Goal: Task Accomplishment & Management: Manage account settings

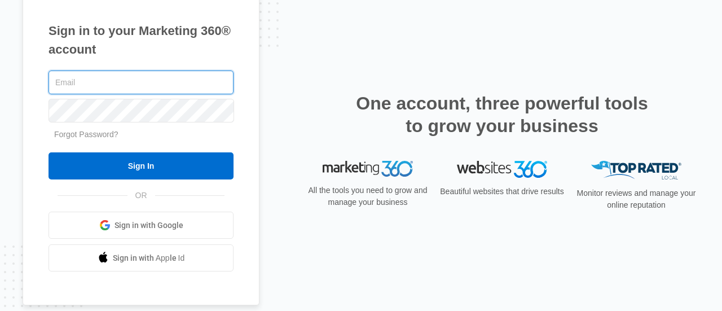
click at [137, 72] on input "text" at bounding box center [141, 83] width 185 height 24
type input "nutrirific@gmail.com"
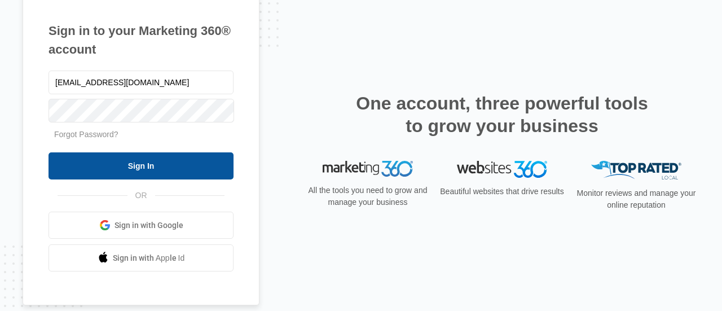
click at [178, 160] on input "Sign In" at bounding box center [141, 165] width 185 height 27
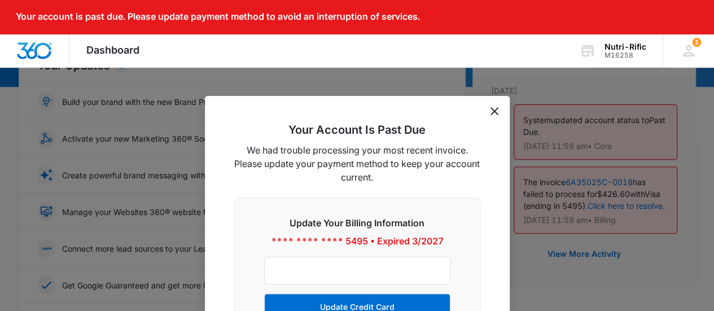
scroll to position [150, 0]
click at [496, 114] on icon "dismiss this dialog" at bounding box center [494, 111] width 8 height 8
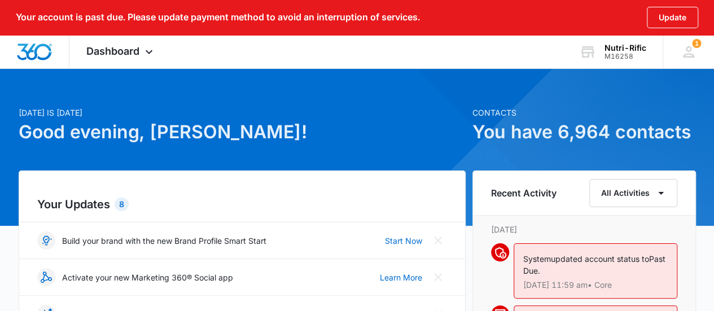
scroll to position [0, 0]
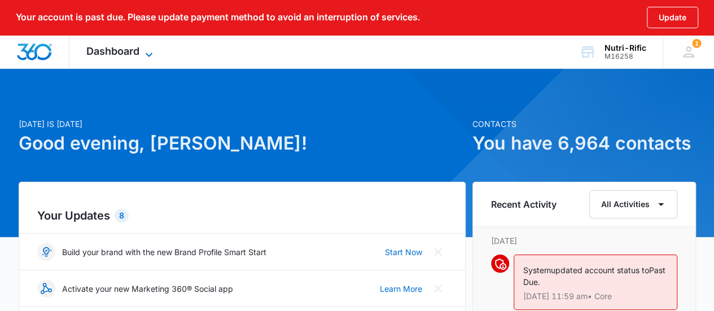
click at [135, 49] on span "Dashboard" at bounding box center [112, 51] width 53 height 12
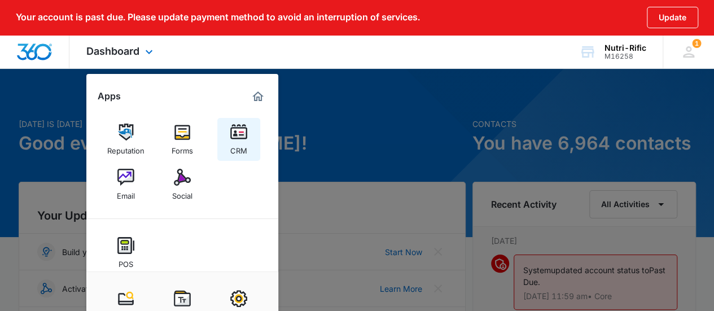
click at [234, 143] on div "CRM" at bounding box center [238, 148] width 17 height 15
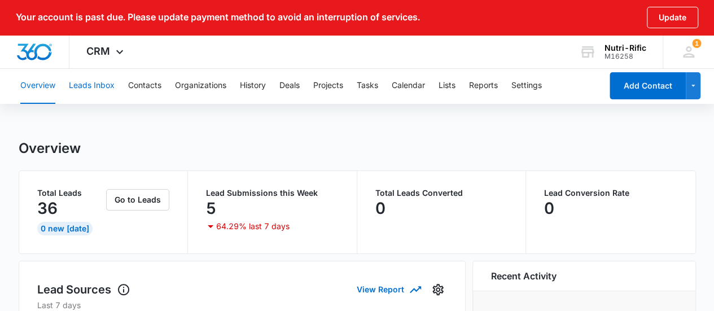
click at [102, 82] on button "Leads Inbox" at bounding box center [92, 86] width 46 height 36
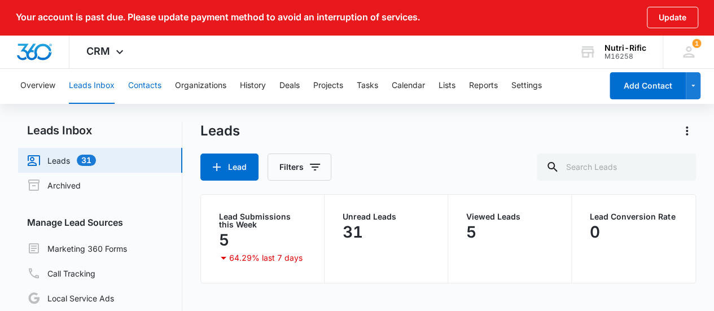
click at [134, 82] on button "Contacts" at bounding box center [144, 86] width 33 height 36
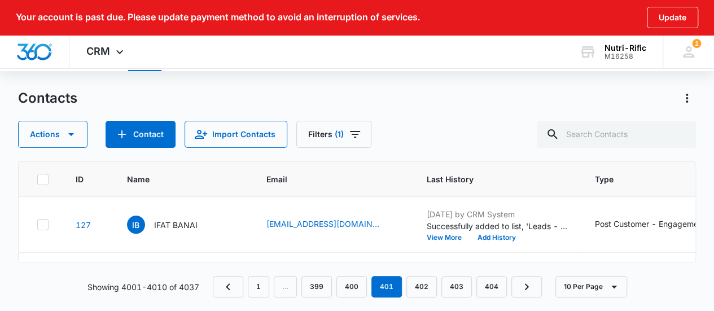
scroll to position [33, 0]
click at [335, 136] on span "(1)" at bounding box center [339, 134] width 9 height 8
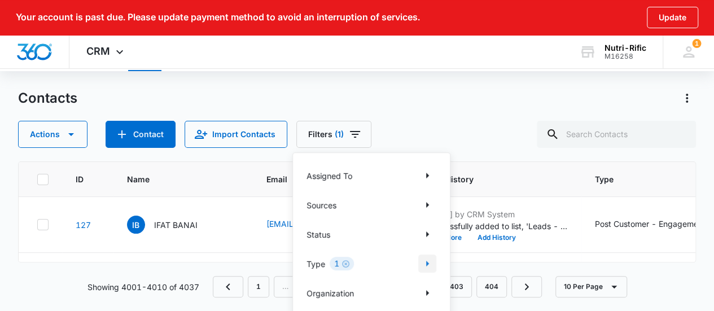
click at [423, 259] on icon "Show Type filters" at bounding box center [427, 264] width 14 height 14
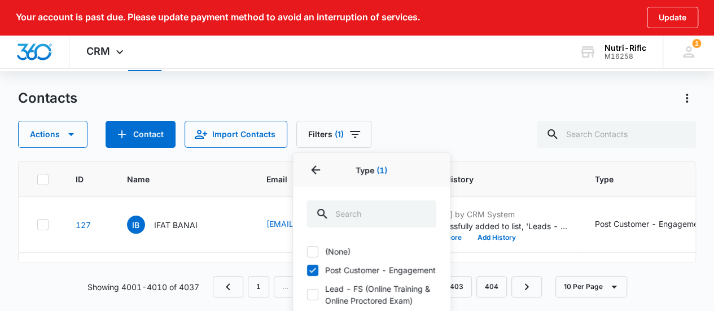
click at [316, 272] on icon at bounding box center [313, 270] width 10 height 10
click at [307, 270] on input "Post Customer - Engagement" at bounding box center [306, 270] width 1 height 1
checkbox input "false"
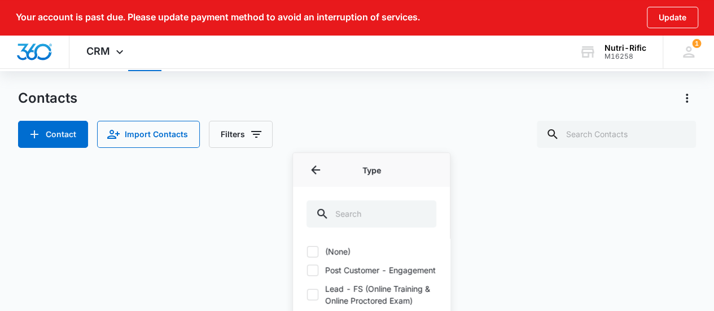
click at [313, 252] on icon at bounding box center [313, 252] width 10 height 10
click at [307, 252] on input "(None)" at bounding box center [306, 251] width 1 height 1
checkbox input "true"
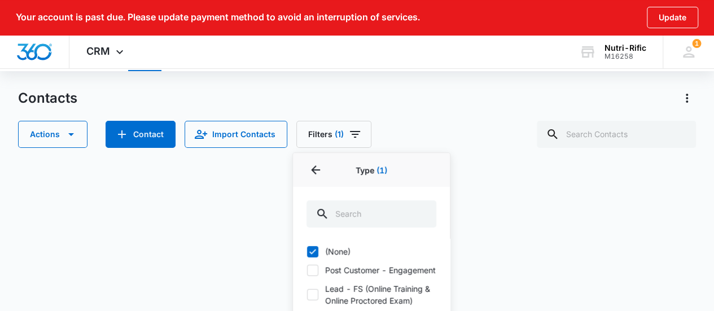
click at [511, 108] on div "Contacts Actions Contact Import Contacts Filters (1) Assigned To Sources Status…" at bounding box center [357, 118] width 678 height 59
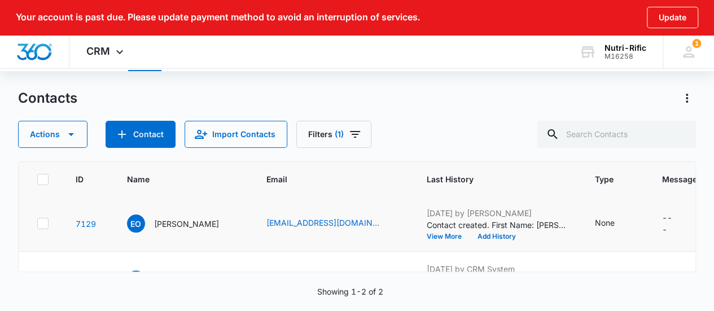
scroll to position [0, 0]
click at [38, 224] on icon at bounding box center [43, 225] width 10 height 10
click at [37, 225] on input "checkbox" at bounding box center [37, 225] width 1 height 1
checkbox input "true"
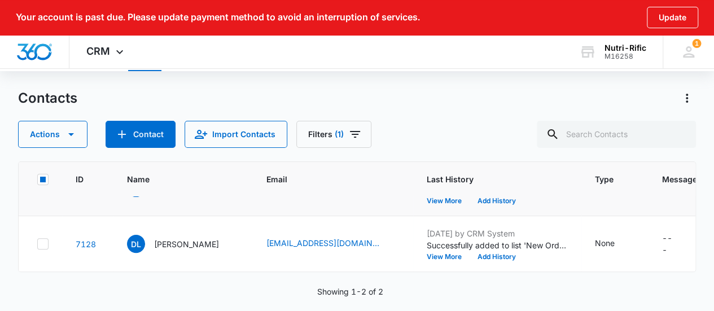
scroll to position [45, 0]
click at [38, 239] on icon at bounding box center [43, 244] width 10 height 10
click at [37, 244] on input "checkbox" at bounding box center [37, 244] width 1 height 1
checkbox input "true"
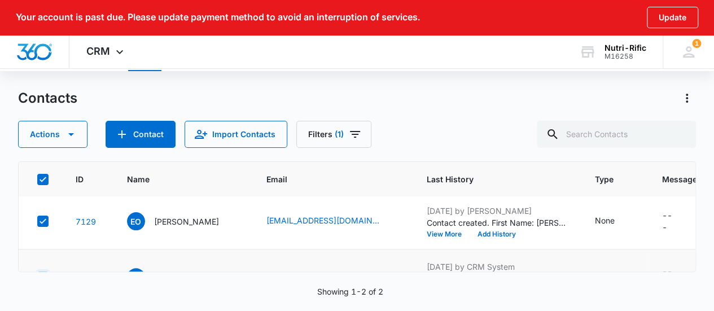
scroll to position [0, 0]
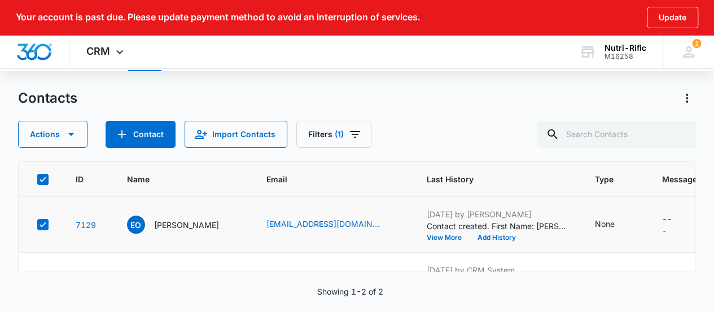
click at [44, 222] on icon at bounding box center [43, 224] width 7 height 5
click at [37, 225] on input "checkbox" at bounding box center [37, 225] width 1 height 1
checkbox input "false"
drag, startPoint x: 255, startPoint y: 222, endPoint x: 347, endPoint y: 223, distance: 92.0
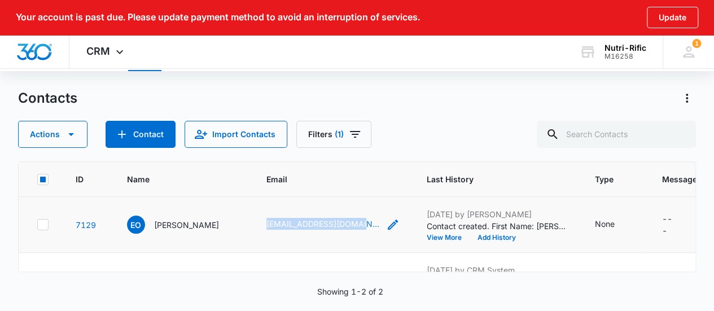
click at [347, 223] on td "jcjeaoneill@yahoo.com" at bounding box center [333, 225] width 160 height 56
copy link "jcjeaoneill@yahoo.com"
click at [53, 141] on button "Actions" at bounding box center [52, 134] width 69 height 27
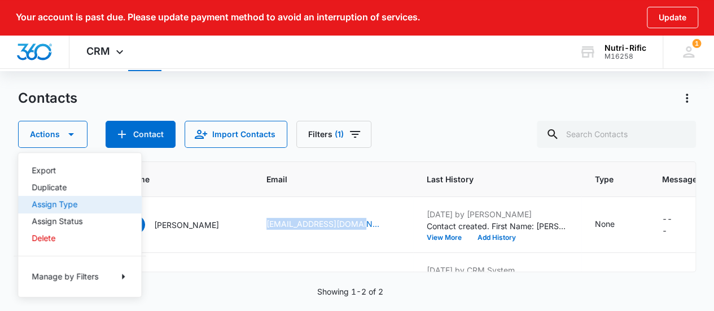
click at [61, 196] on button "Assign Type" at bounding box center [79, 204] width 123 height 17
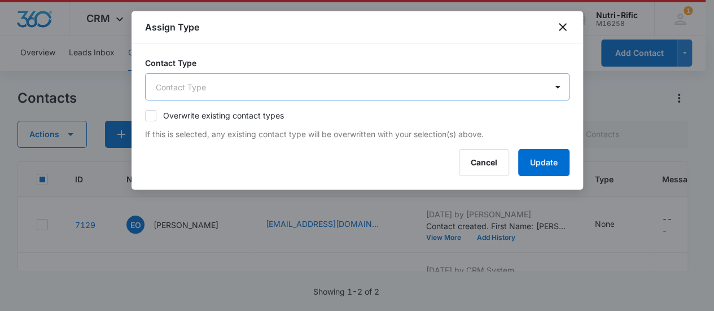
click at [280, 93] on body "Your account is past due. Please update payment method to avoid an interruption…" at bounding box center [357, 139] width 714 height 344
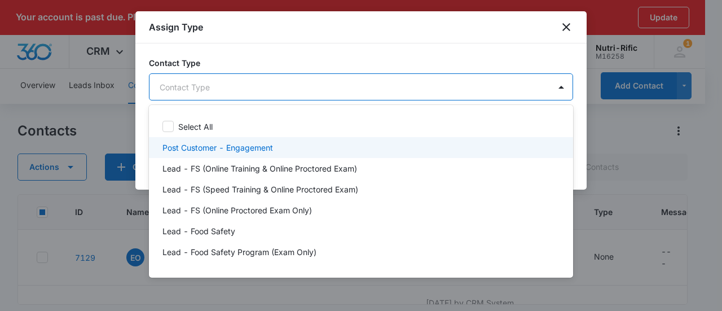
click at [234, 151] on p "Post Customer - Engagement" at bounding box center [218, 148] width 111 height 12
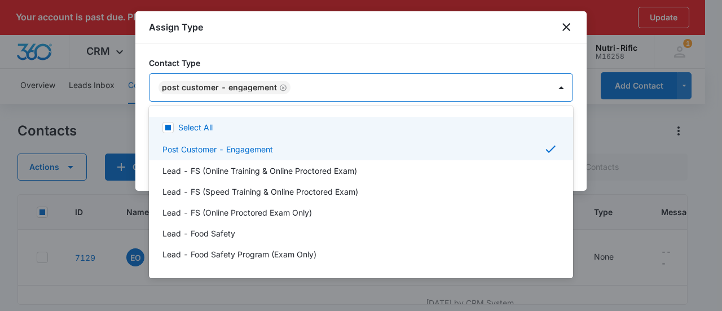
click at [320, 57] on div at bounding box center [361, 155] width 722 height 311
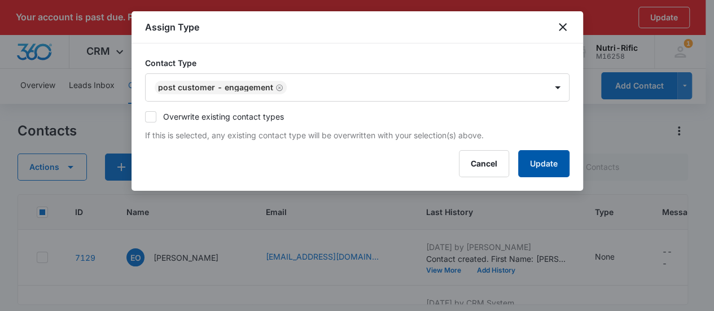
click at [533, 159] on button "Update" at bounding box center [543, 163] width 51 height 27
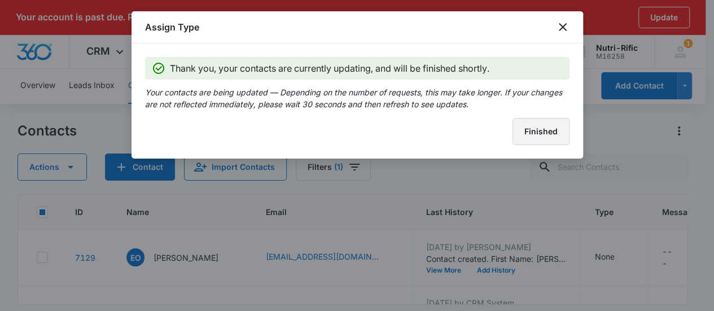
click at [548, 127] on button "Finished" at bounding box center [540, 131] width 57 height 27
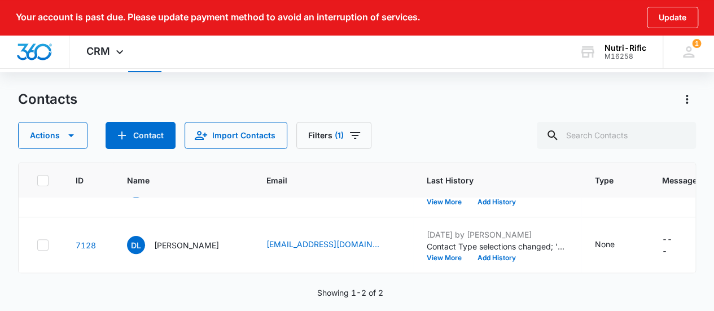
scroll to position [33, 0]
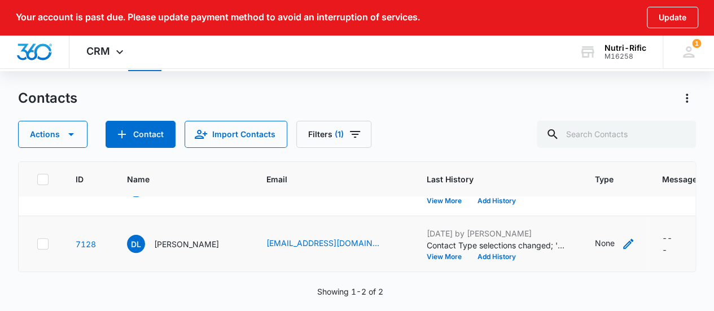
click at [621, 237] on icon "Type - None - Select to Edit Field" at bounding box center [628, 244] width 14 height 14
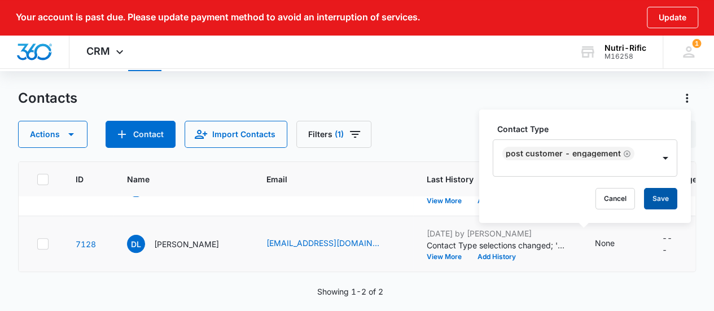
click at [655, 192] on button "Save" at bounding box center [660, 198] width 33 height 21
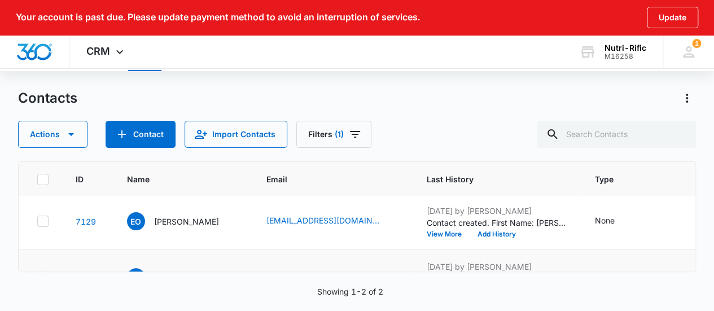
scroll to position [0, 0]
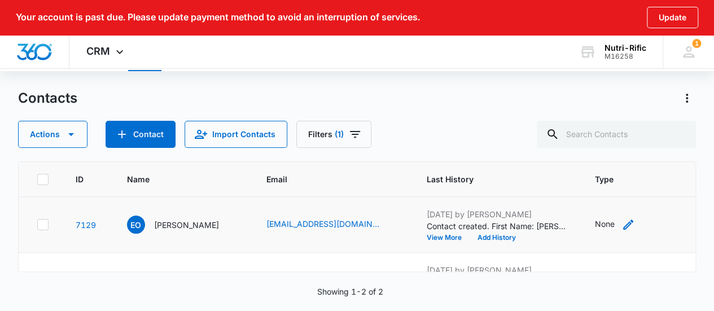
click at [621, 218] on icon "Type - None - Select to Edit Field" at bounding box center [628, 225] width 14 height 14
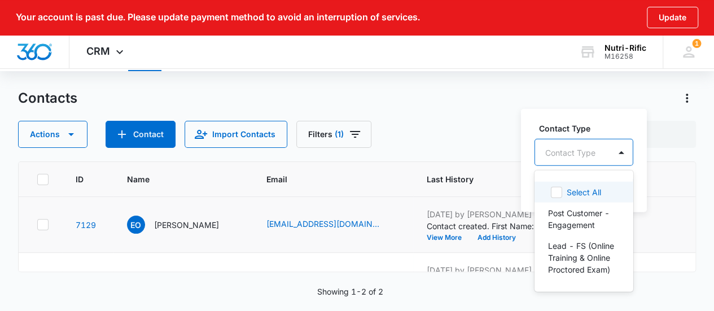
click at [595, 148] on div "Contact Type" at bounding box center [572, 151] width 75 height 25
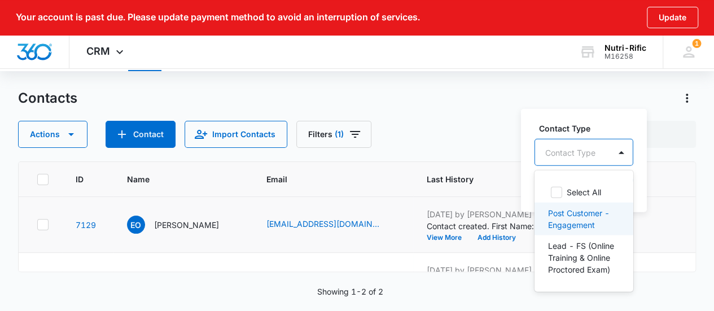
scroll to position [75, 0]
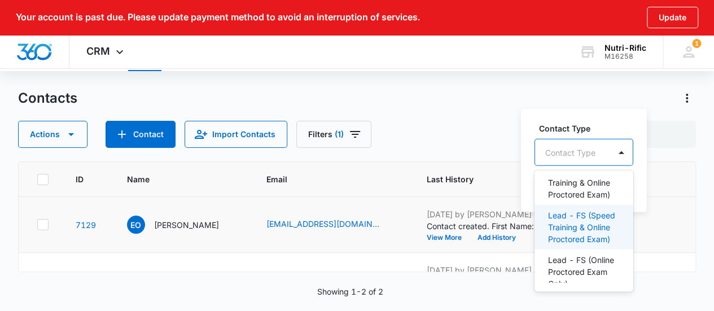
click at [563, 243] on p "Lead - FS (Speed Training & Online Proctored Exam)" at bounding box center [582, 227] width 69 height 36
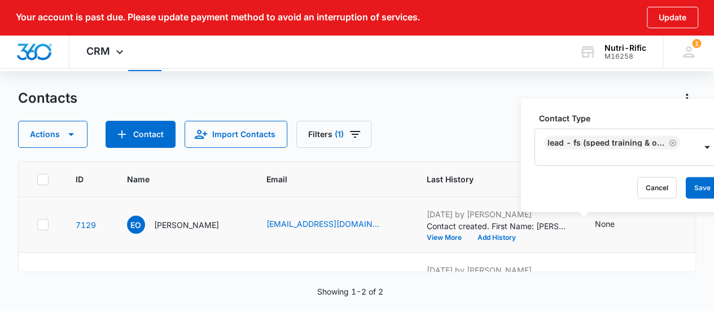
click at [621, 105] on div "Contact Type Lead - FS (Speed Training & Online Proctored Exam) Cancel Save" at bounding box center [627, 155] width 212 height 113
click at [702, 190] on button "Save" at bounding box center [702, 187] width 33 height 21
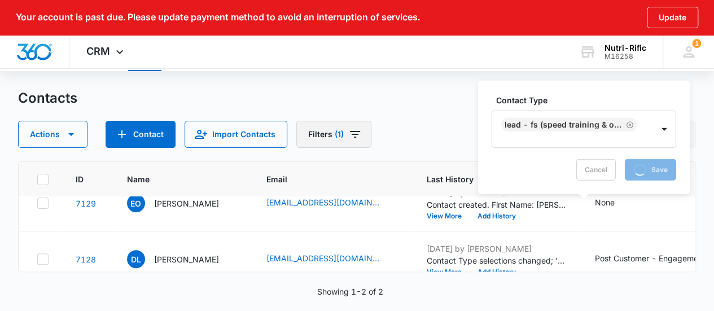
scroll to position [0, 0]
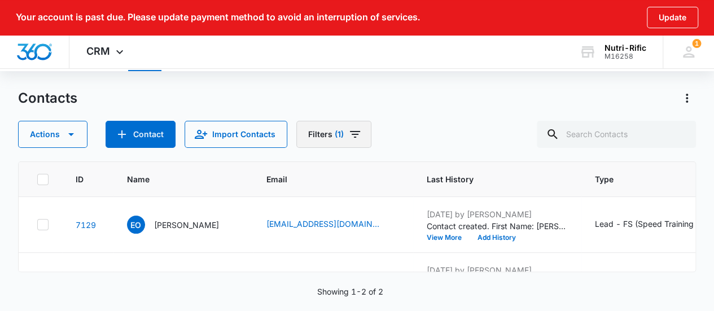
click at [317, 137] on button "Filters (1)" at bounding box center [333, 134] width 75 height 27
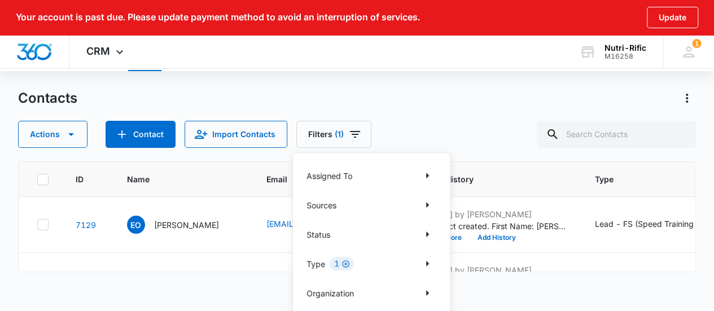
click at [348, 266] on icon "Clear" at bounding box center [345, 264] width 8 height 8
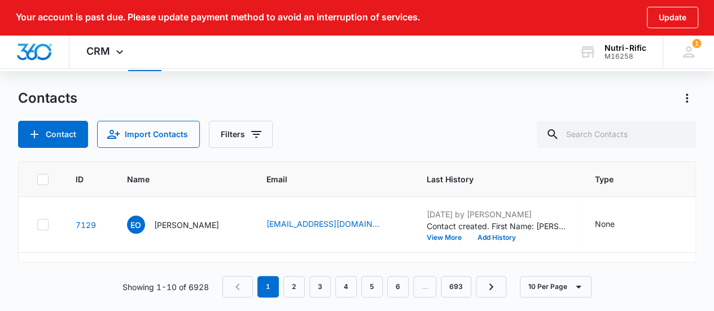
click at [418, 125] on div "Contact Import Contacts Filters" at bounding box center [357, 134] width 678 height 27
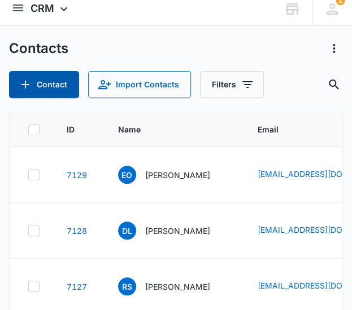
click at [68, 84] on button "Contact" at bounding box center [44, 84] width 70 height 27
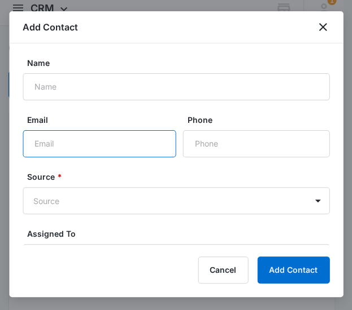
click at [60, 145] on input "Email" at bounding box center [100, 143] width 154 height 27
paste input "lee.elegantdreams@gmail.com"
type input "lee.elegantdreams@gmail.com"
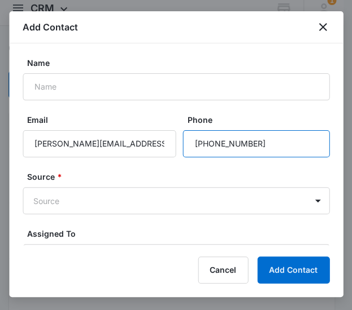
type input "(773) 682-5444"
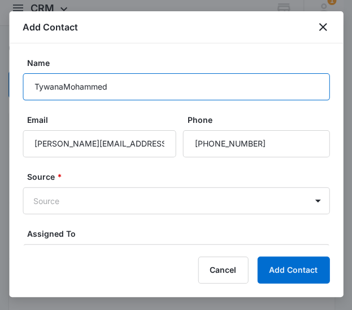
click at [64, 87] on input "TywanaMohammed" at bounding box center [176, 86] width 306 height 27
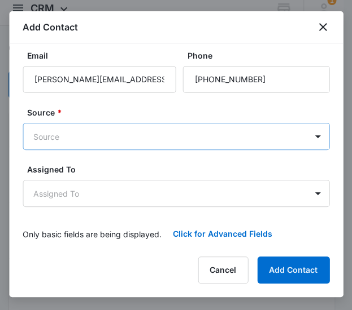
scroll to position [67, 0]
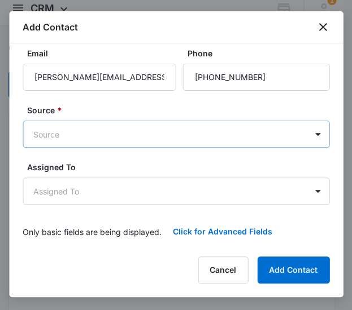
type input "Tywana Mohammed"
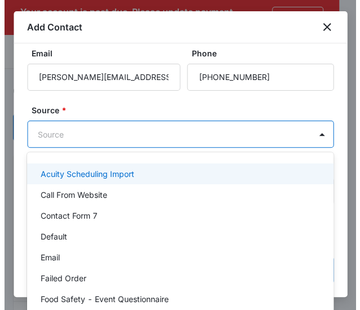
scroll to position [0, 0]
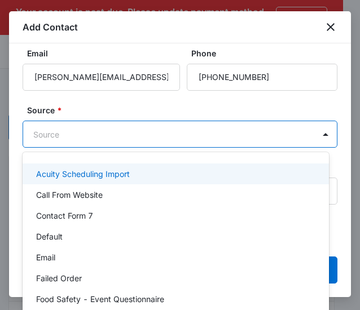
click at [78, 126] on body "Your account is past due. Please update payment method to avoid an interruption…" at bounding box center [180, 155] width 360 height 310
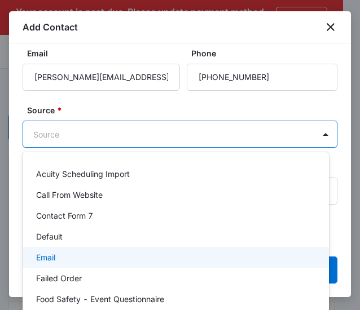
click at [46, 262] on p "Email" at bounding box center [45, 258] width 19 height 12
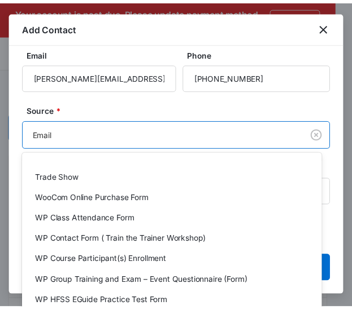
scroll to position [301, 0]
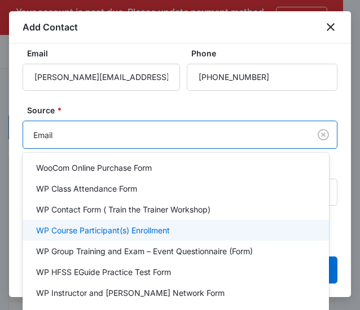
click at [78, 229] on p "WP Course Participant(s) Enrollment" at bounding box center [103, 231] width 134 height 12
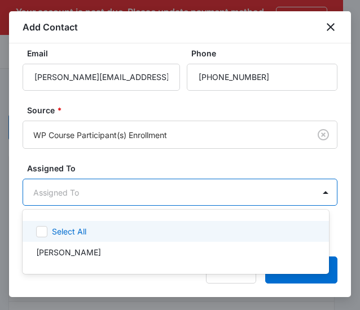
click at [89, 160] on div at bounding box center [180, 155] width 360 height 310
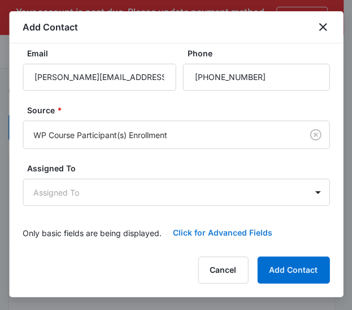
click at [225, 235] on button "Click for Advanced Fields" at bounding box center [222, 233] width 122 height 27
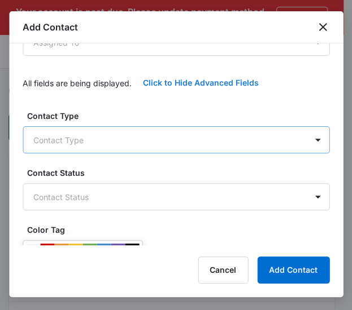
scroll to position [217, 0]
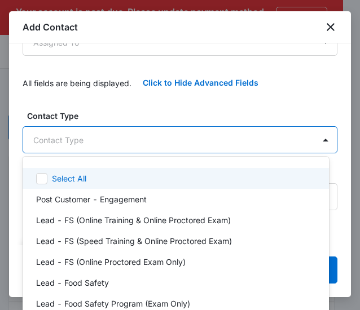
click at [63, 142] on body "Your account is past due. Please update payment method to avoid an interruption…" at bounding box center [180, 155] width 360 height 310
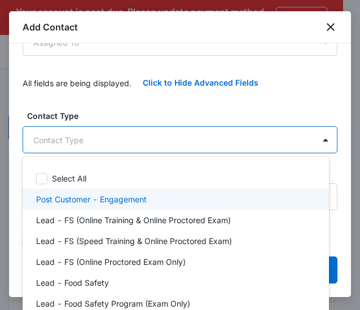
click at [62, 194] on p "Post Customer - Engagement" at bounding box center [91, 200] width 111 height 12
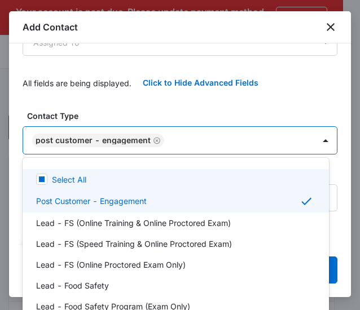
click at [157, 109] on div at bounding box center [180, 155] width 360 height 310
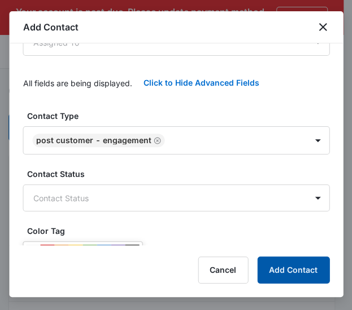
click at [289, 262] on button "Add Contact" at bounding box center [293, 270] width 72 height 27
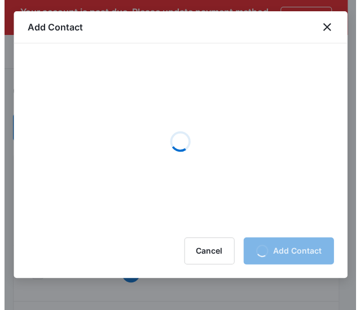
scroll to position [0, 0]
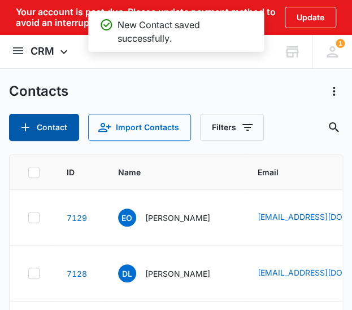
click at [30, 121] on icon "Add Contact" at bounding box center [26, 128] width 14 height 14
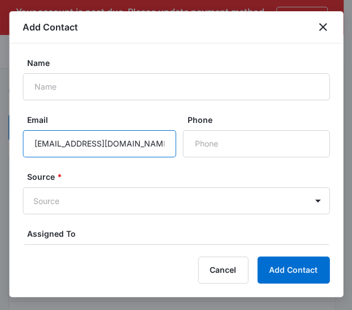
type input "12roundko@gmail.com"
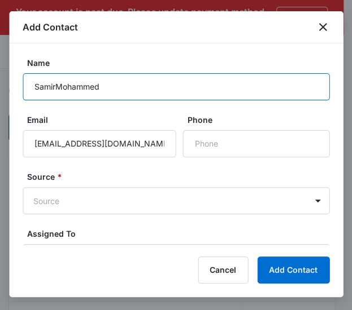
click at [55, 89] on input "SamirMohammed" at bounding box center [176, 86] width 306 height 27
type input "Samir Mohammed"
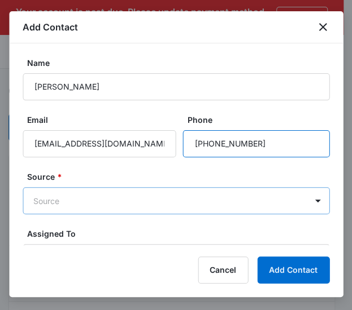
type input "(773) 682-5444"
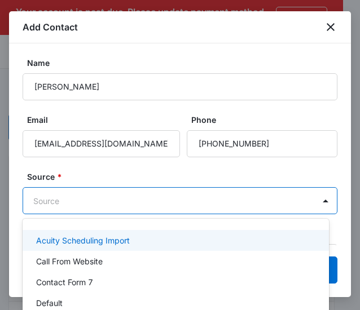
click at [97, 200] on body "Your account is past due. Please update payment method to avoid an interruption…" at bounding box center [180, 155] width 360 height 310
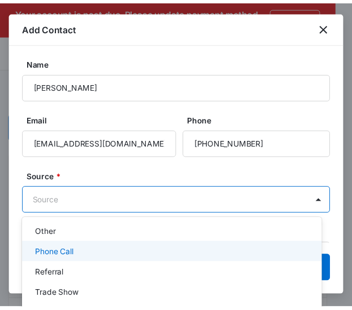
scroll to position [292, 0]
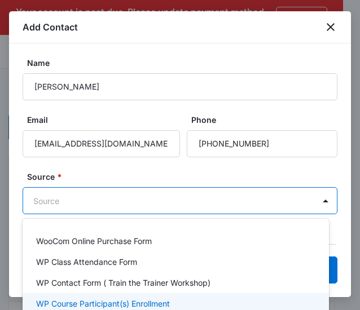
click at [91, 297] on div "WP Course Participant(s) Enrollment" at bounding box center [176, 303] width 306 height 21
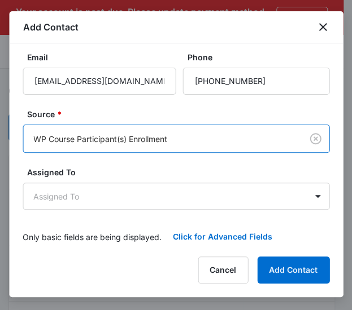
scroll to position [67, 0]
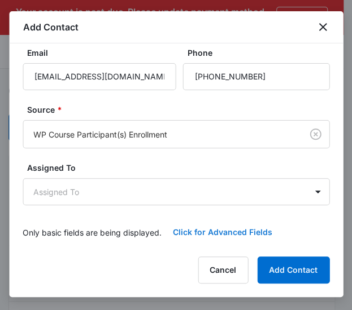
click at [190, 234] on button "Click for Advanced Fields" at bounding box center [222, 232] width 122 height 27
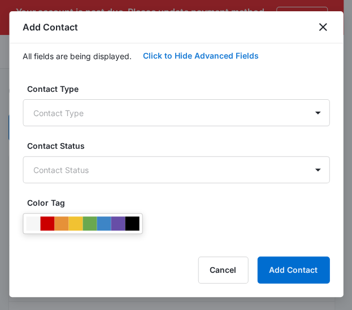
scroll to position [217, 0]
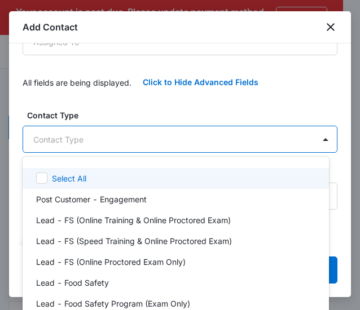
click at [130, 135] on body "Your account is past due. Please update payment method to avoid an interruption…" at bounding box center [180, 155] width 360 height 310
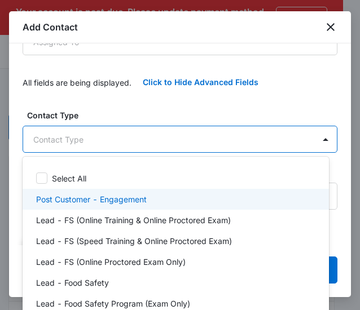
click at [93, 194] on p "Post Customer - Engagement" at bounding box center [91, 200] width 111 height 12
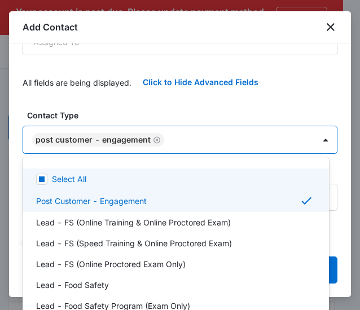
click at [161, 92] on div at bounding box center [180, 155] width 360 height 310
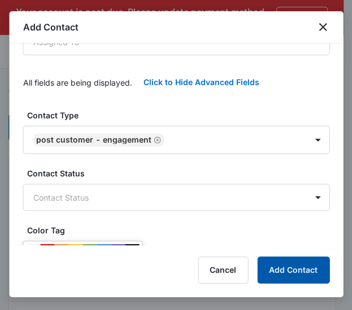
click at [304, 265] on button "Add Contact" at bounding box center [293, 270] width 72 height 27
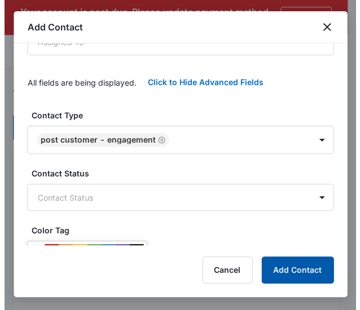
scroll to position [0, 0]
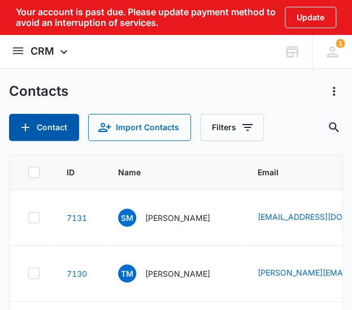
click at [58, 133] on button "Contact" at bounding box center [44, 127] width 70 height 27
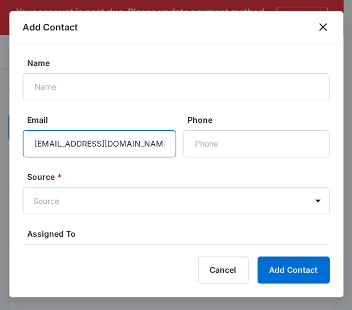
type input "majorkenny33@gmail.com"
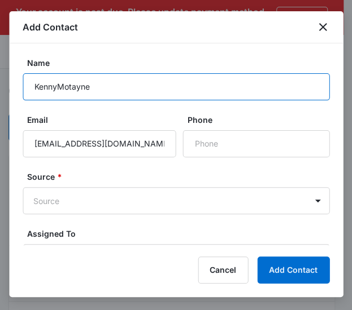
click at [61, 89] on input "KennyMotayne" at bounding box center [176, 86] width 306 height 27
click at [59, 88] on input "KennyMotayne" at bounding box center [176, 86] width 306 height 27
type input "Kenny Motayne"
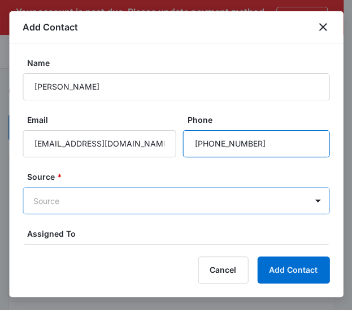
type input "(214) 938-0435"
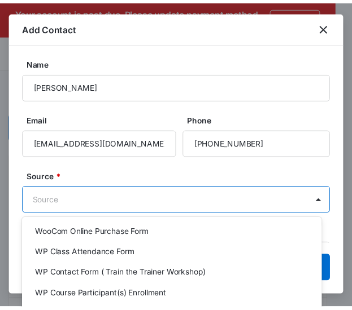
scroll to position [301, 0]
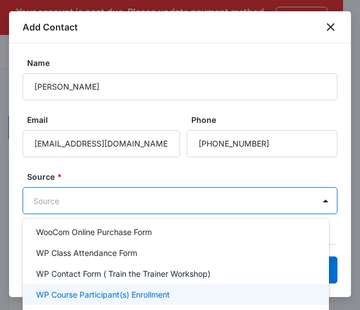
click at [99, 291] on p "WP Course Participant(s) Enrollment" at bounding box center [103, 295] width 134 height 12
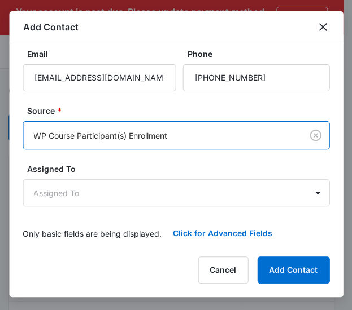
scroll to position [67, 0]
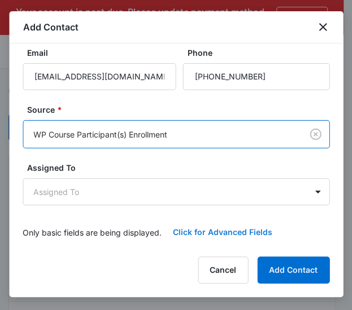
click at [204, 231] on button "Click for Advanced Fields" at bounding box center [222, 232] width 122 height 27
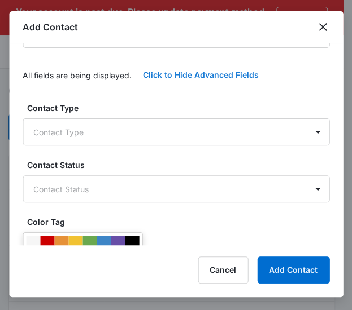
scroll to position [218, 0]
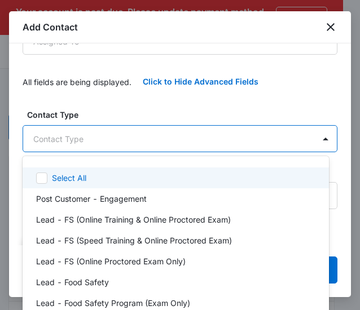
click at [95, 141] on body "Your account is past due. Please update payment method to avoid an interruption…" at bounding box center [180, 155] width 360 height 310
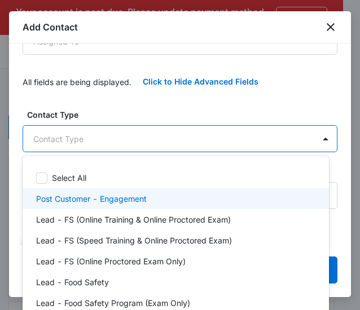
click at [100, 200] on p "Post Customer - Engagement" at bounding box center [91, 199] width 111 height 12
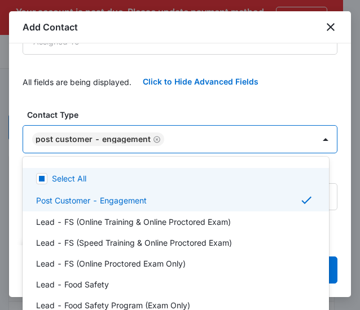
click at [143, 104] on div at bounding box center [180, 155] width 360 height 310
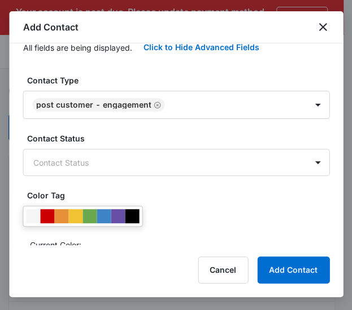
scroll to position [293, 0]
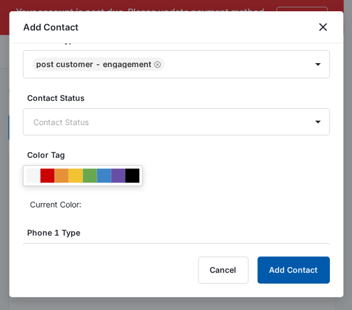
click at [288, 261] on button "Add Contact" at bounding box center [293, 270] width 72 height 27
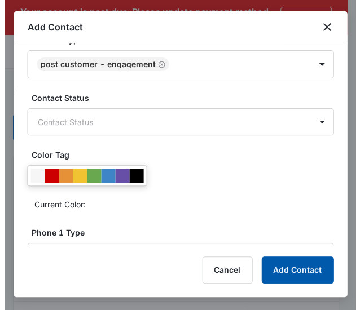
scroll to position [0, 0]
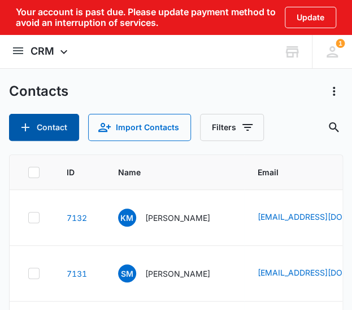
click at [56, 129] on button "Contact" at bounding box center [44, 127] width 70 height 27
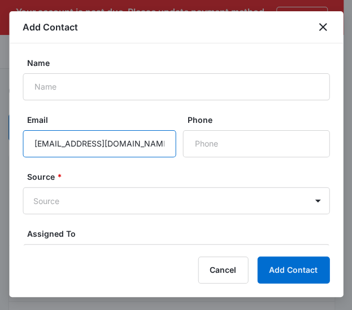
type input "Disciple516@yahoo.com"
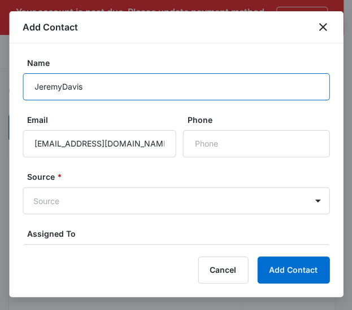
click at [62, 89] on input "JeremyDavis" at bounding box center [176, 86] width 306 height 27
type input "Jeremy Davis"
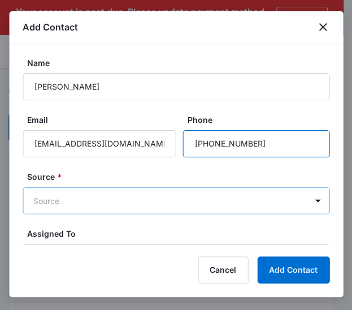
type input "(770) 256-3315"
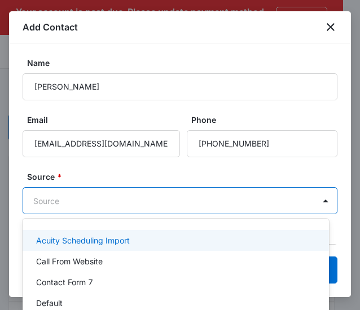
click at [85, 201] on body "Your account is past due. Please update payment method to avoid an interruption…" at bounding box center [180, 155] width 360 height 310
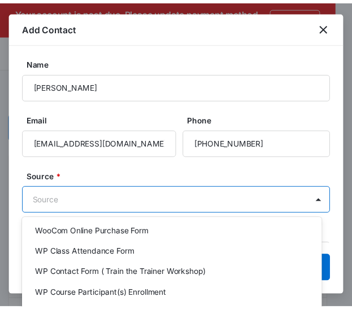
scroll to position [301, 0]
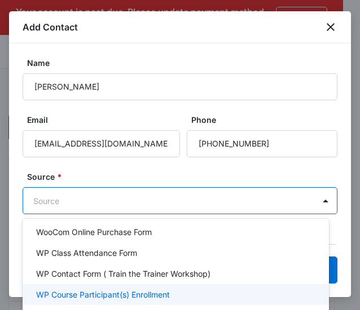
click at [115, 286] on div "WP Course Participant(s) Enrollment" at bounding box center [176, 294] width 306 height 21
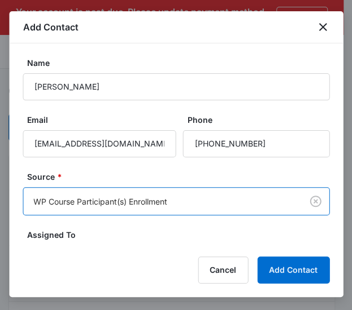
click at [132, 166] on form "Name Jeremy Davis Email Disciple516@yahoo.com Phone Source * option WP Course P…" at bounding box center [176, 185] width 306 height 256
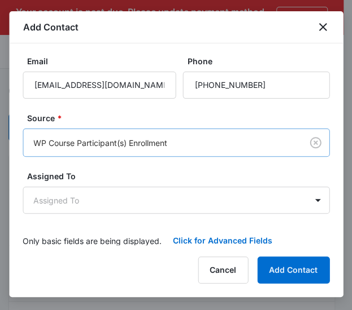
scroll to position [67, 0]
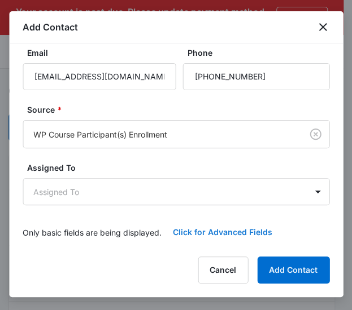
click at [220, 227] on button "Click for Advanced Fields" at bounding box center [222, 232] width 122 height 27
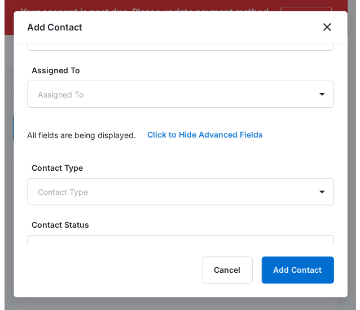
scroll to position [142, 0]
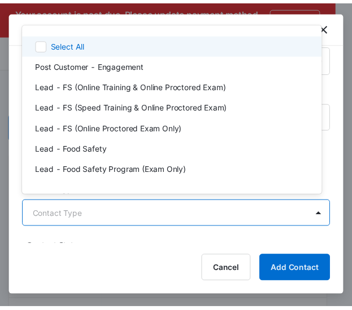
scroll to position [21, 0]
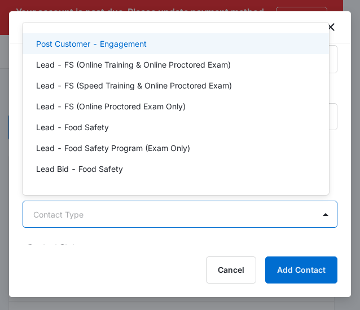
click at [89, 42] on p "Post Customer - Engagement" at bounding box center [91, 44] width 111 height 12
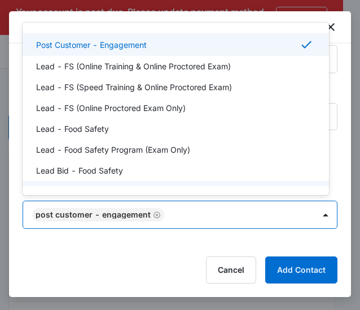
click at [177, 239] on div at bounding box center [180, 155] width 360 height 310
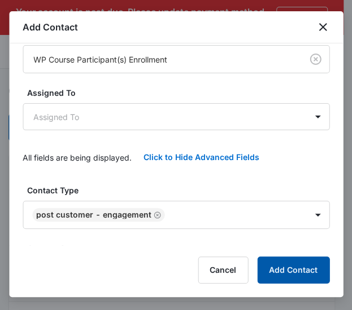
click at [277, 265] on button "Add Contact" at bounding box center [293, 270] width 72 height 27
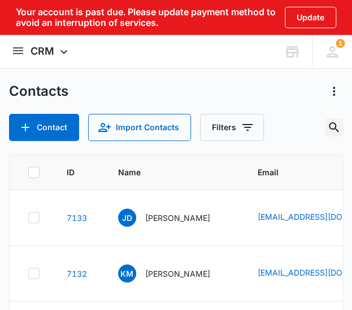
click at [333, 123] on icon "Search Contacts" at bounding box center [333, 127] width 10 height 10
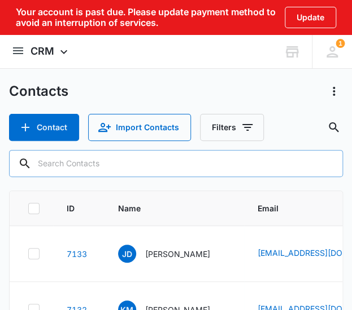
click at [254, 163] on input "text" at bounding box center [176, 163] width 334 height 27
paste input "GLopez2@delawarenorth.com"
type input "GLopez2@delawarenorth.com"
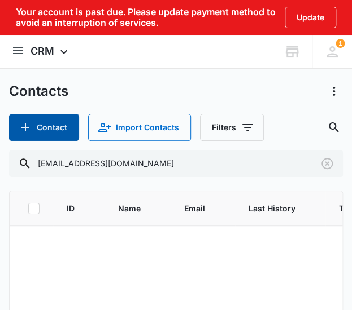
click at [59, 120] on button "Contact" at bounding box center [44, 127] width 70 height 27
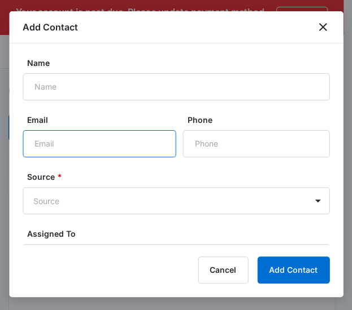
click at [74, 136] on input "Email" at bounding box center [100, 143] width 154 height 27
paste input "GLopez2@delawarenorth.com"
type input "GLopez2@delawarenorth.com"
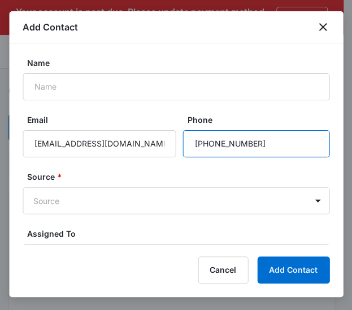
type input "(928) 856-4498"
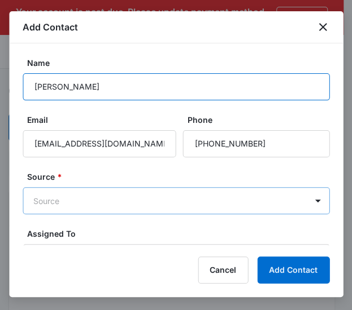
type input "Gilmes Lopez"
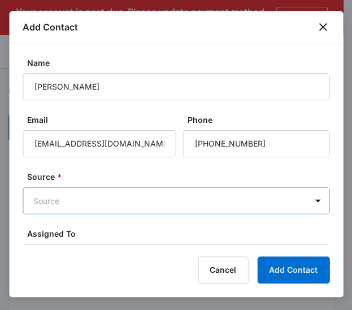
click at [42, 199] on body "Your account is past due. Please update payment method to avoid an interruption…" at bounding box center [176, 180] width 352 height 360
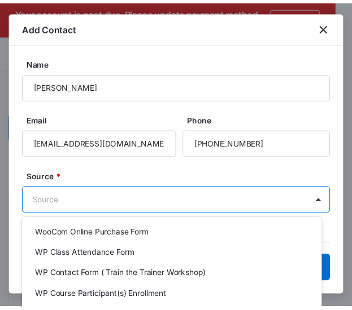
scroll to position [301, 0]
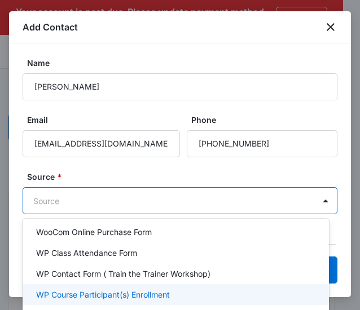
click at [89, 288] on div "WP Course Participant(s) Enrollment" at bounding box center [176, 294] width 306 height 21
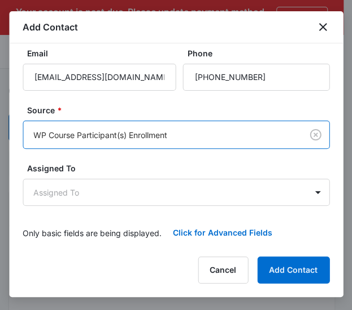
scroll to position [67, 0]
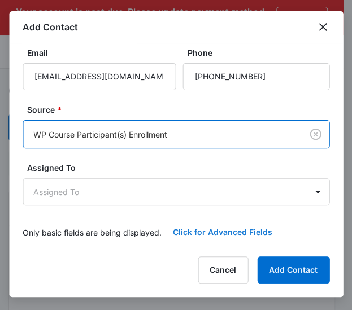
click at [211, 233] on button "Click for Advanced Fields" at bounding box center [222, 232] width 122 height 27
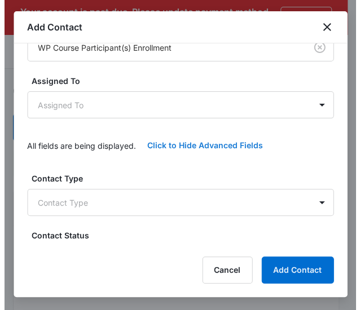
scroll to position [142, 0]
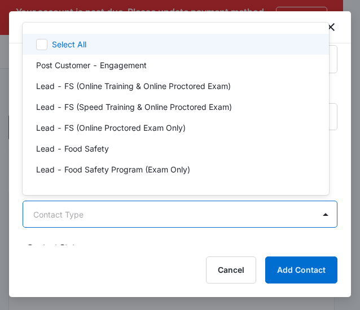
click at [85, 207] on body "Your account is past due. Please update payment method to avoid an interruption…" at bounding box center [180, 155] width 360 height 310
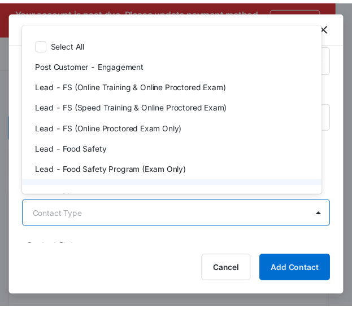
scroll to position [21, 0]
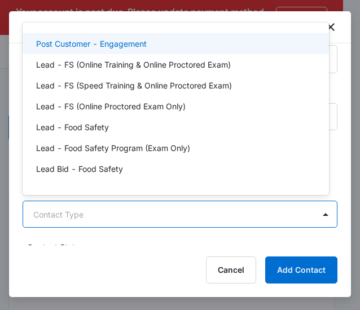
click at [98, 44] on p "Post Customer - Engagement" at bounding box center [91, 44] width 111 height 12
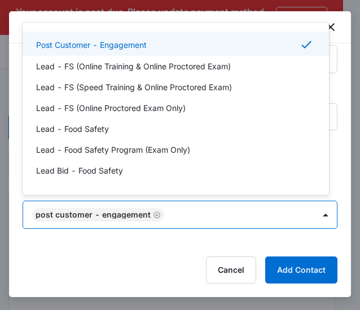
click at [182, 11] on div at bounding box center [180, 155] width 360 height 310
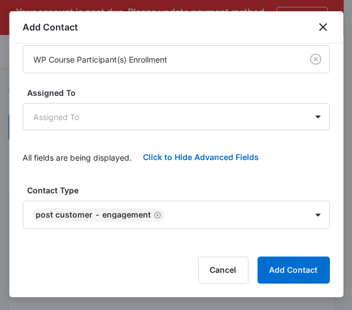
click at [254, 270] on div "Cancel Add Contact" at bounding box center [176, 270] width 306 height 27
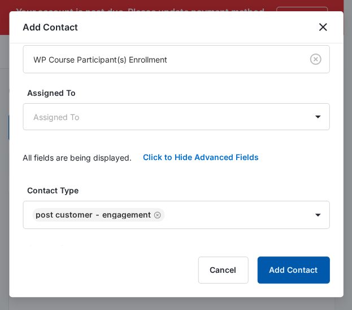
click at [278, 271] on button "Add Contact" at bounding box center [293, 270] width 72 height 27
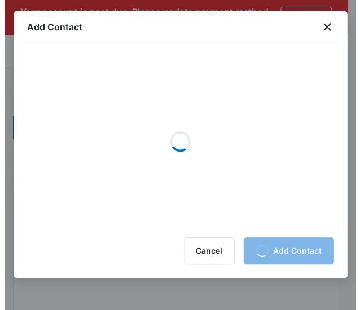
scroll to position [0, 0]
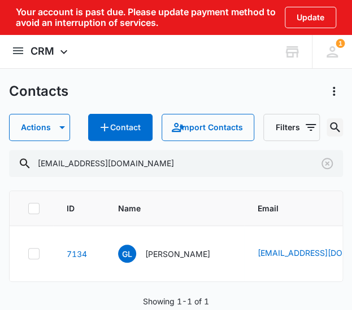
drag, startPoint x: 8, startPoint y: 118, endPoint x: 339, endPoint y: 126, distance: 330.8
click at [339, 126] on icon "Search Contacts" at bounding box center [335, 128] width 14 height 14
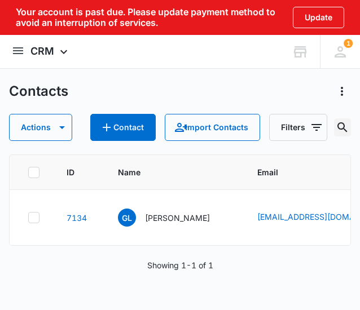
click at [344, 130] on icon "Search Contacts" at bounding box center [343, 127] width 10 height 10
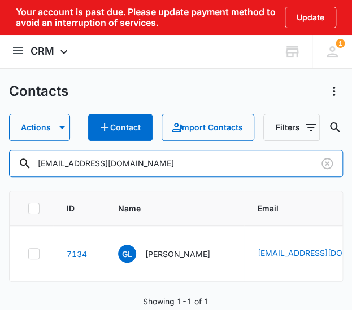
drag, startPoint x: 253, startPoint y: 166, endPoint x: -25, endPoint y: 166, distance: 278.2
click at [0, 166] on html "Your account is past due. Please update payment method to avoid an interruption…" at bounding box center [176, 155] width 352 height 310
paste input "Mrscbp2001@yahoo"
type input "Mrscbp2001@yahoo.com"
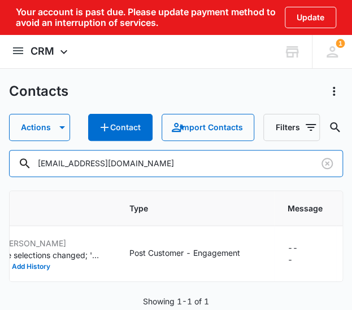
scroll to position [0, 477]
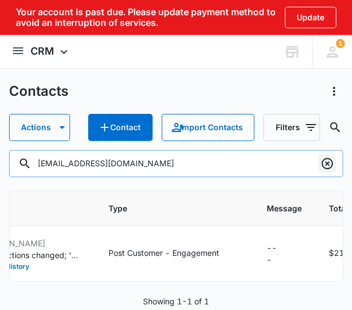
click at [330, 159] on icon "Clear" at bounding box center [327, 164] width 14 height 14
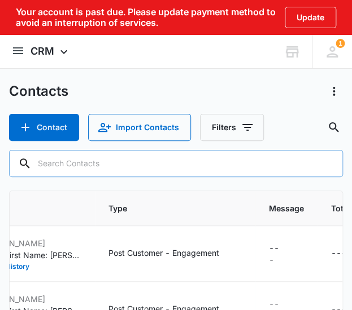
click at [258, 161] on input "text" at bounding box center [176, 163] width 334 height 27
paste input "tita16751@gmail.com"
type input "tita16751@gmail.com"
